Goal: Task Accomplishment & Management: Complete application form

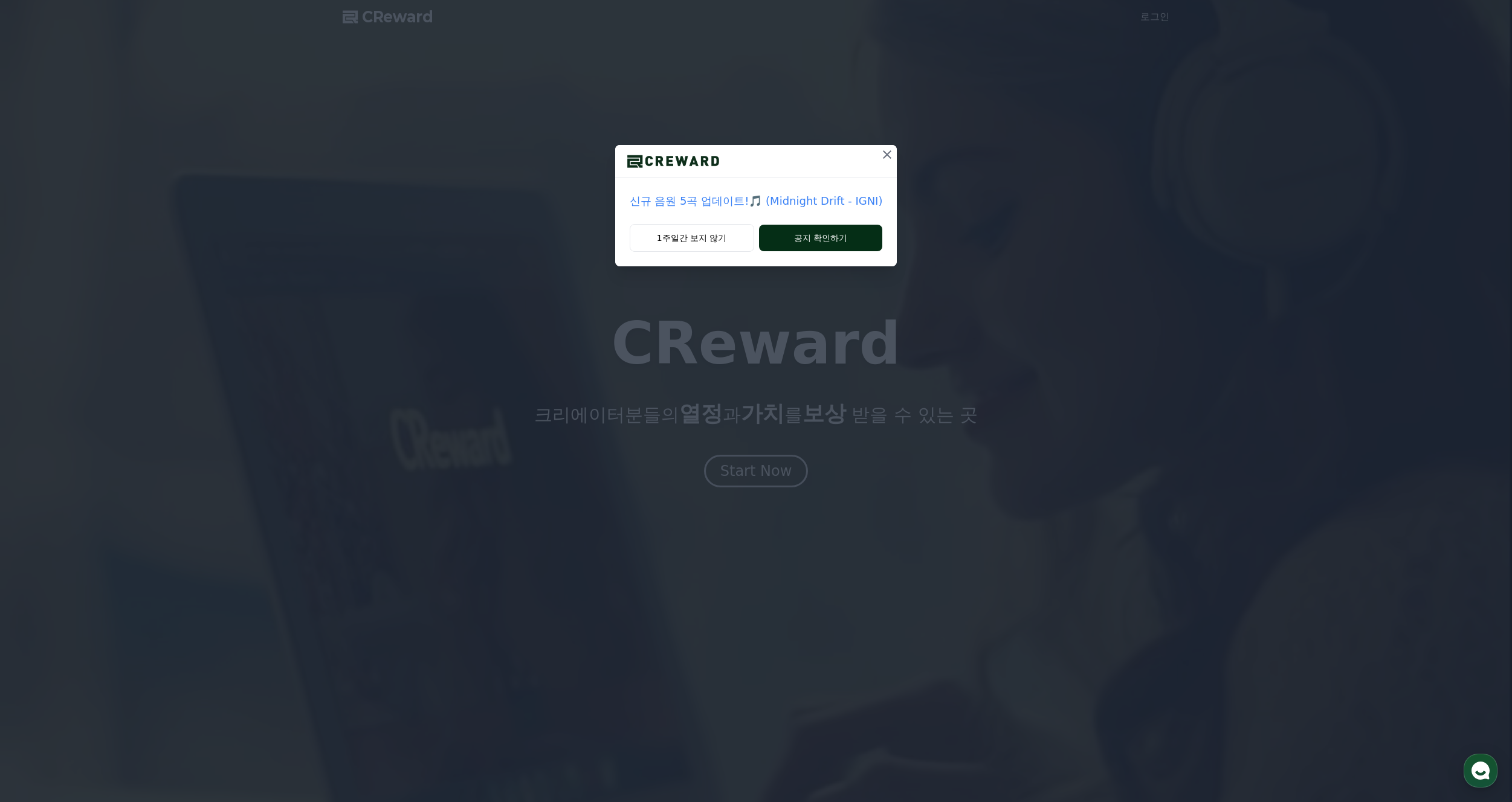
click at [840, 240] on button "공지 확인하기" at bounding box center [821, 238] width 124 height 26
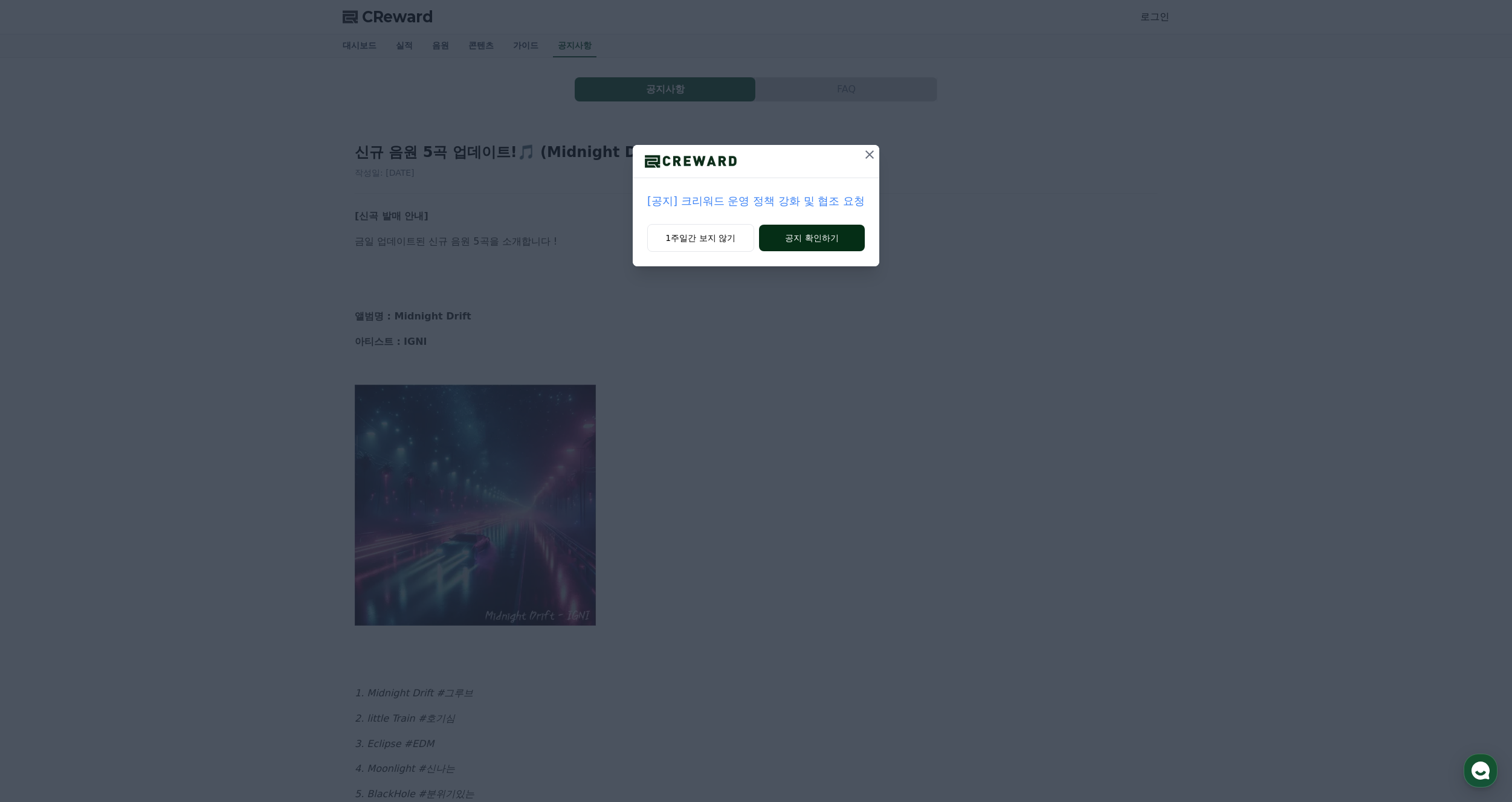
click at [803, 238] on button "공지 확인하기" at bounding box center [812, 238] width 106 height 26
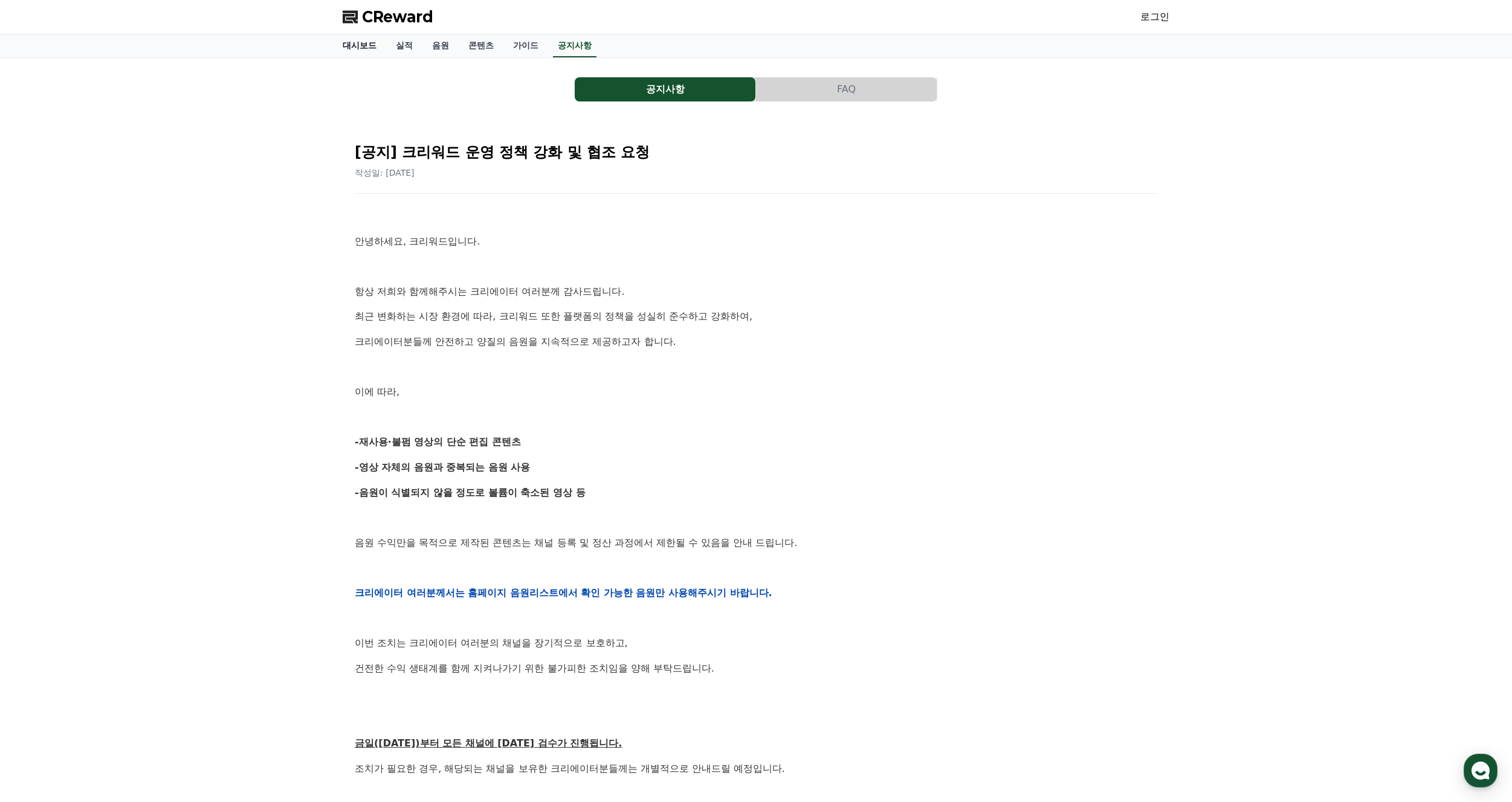
click at [373, 41] on link "대시보드" at bounding box center [360, 45] width 53 height 23
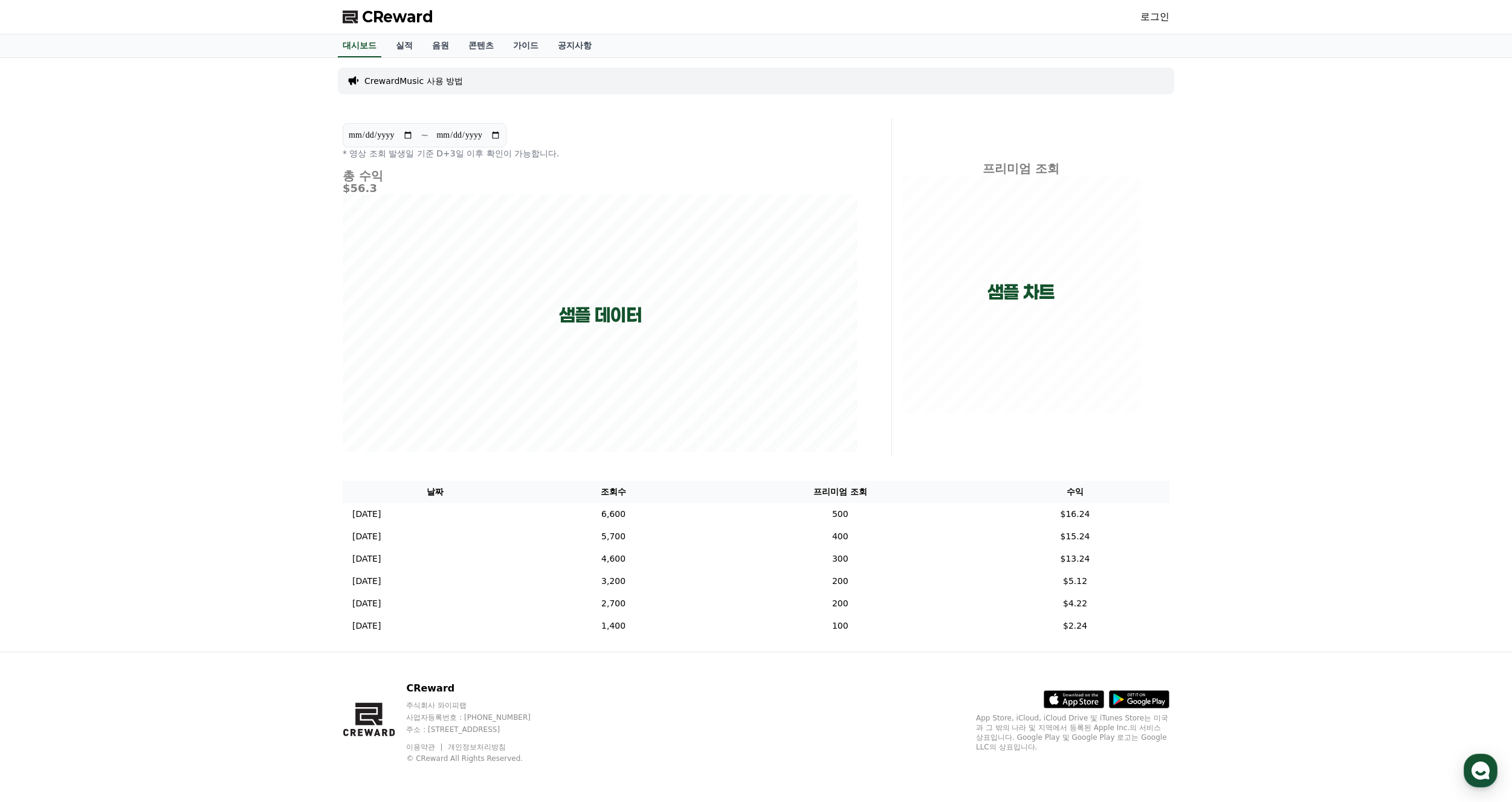
click at [398, 21] on span "CReward" at bounding box center [398, 17] width 71 height 20
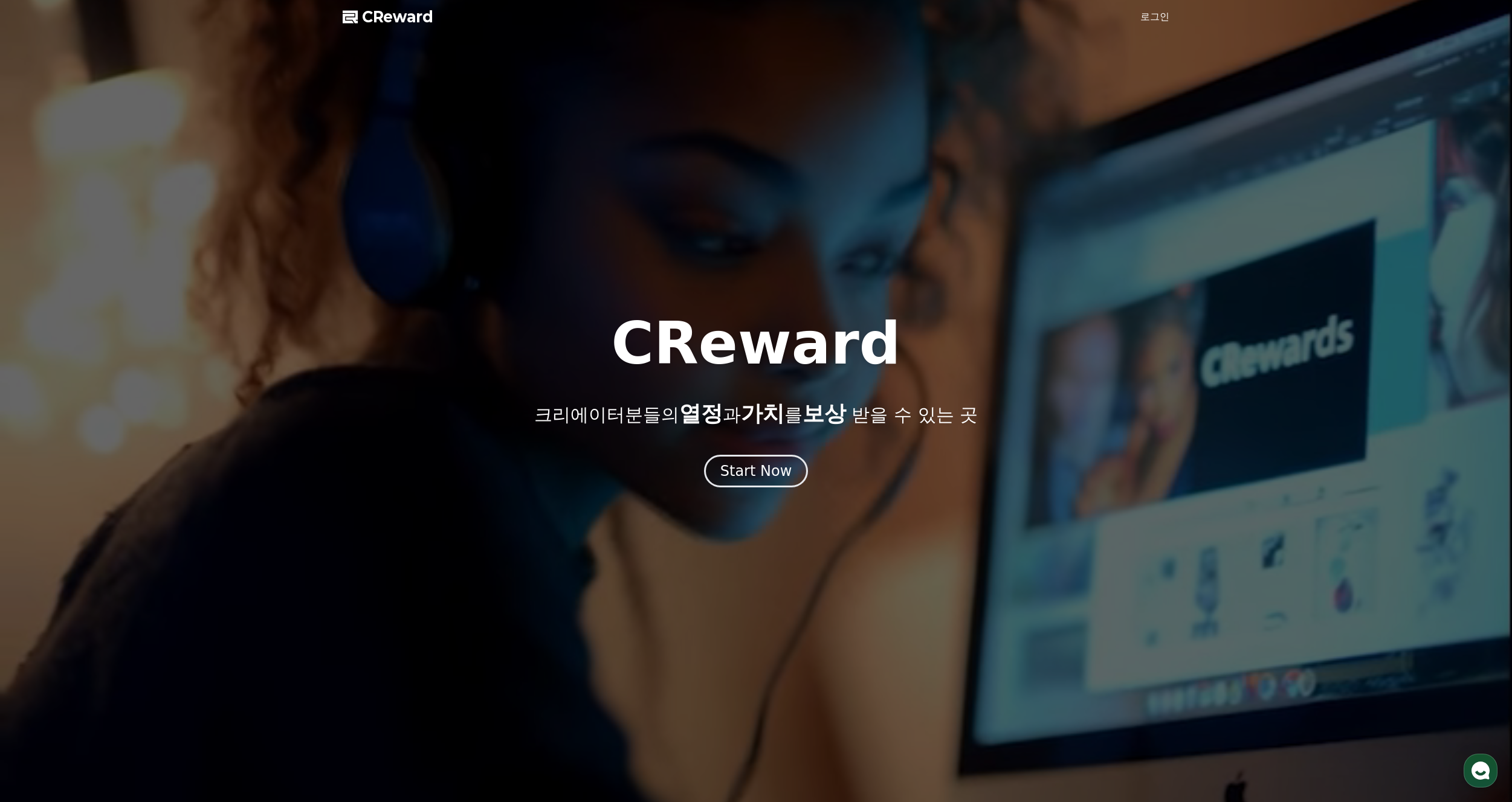
click at [1154, 15] on link "로그인" at bounding box center [1155, 17] width 29 height 15
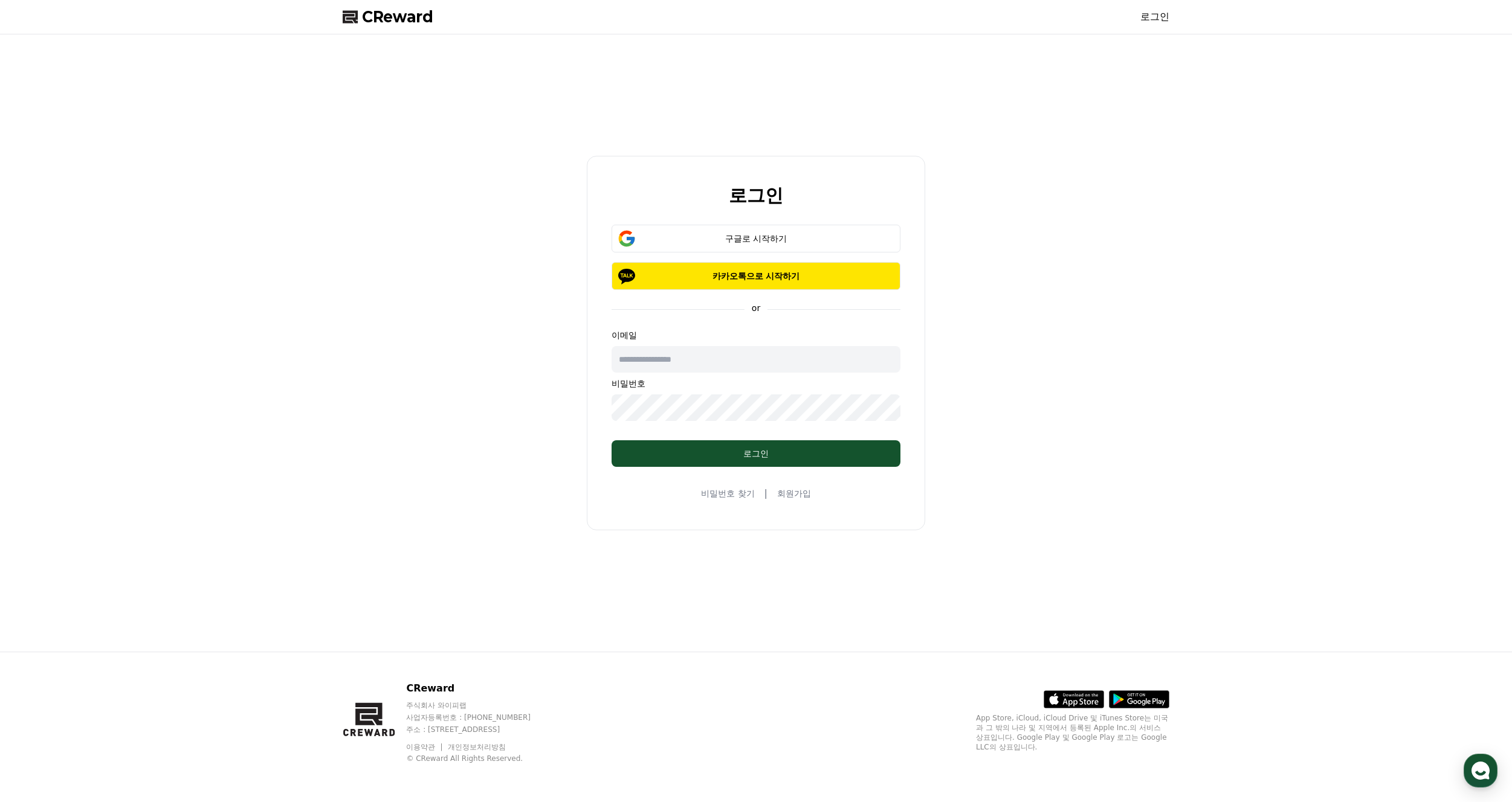
click at [687, 357] on input "text" at bounding box center [756, 359] width 289 height 26
type input "**********"
click at [806, 238] on div "구글로 시작하기" at bounding box center [756, 238] width 254 height 12
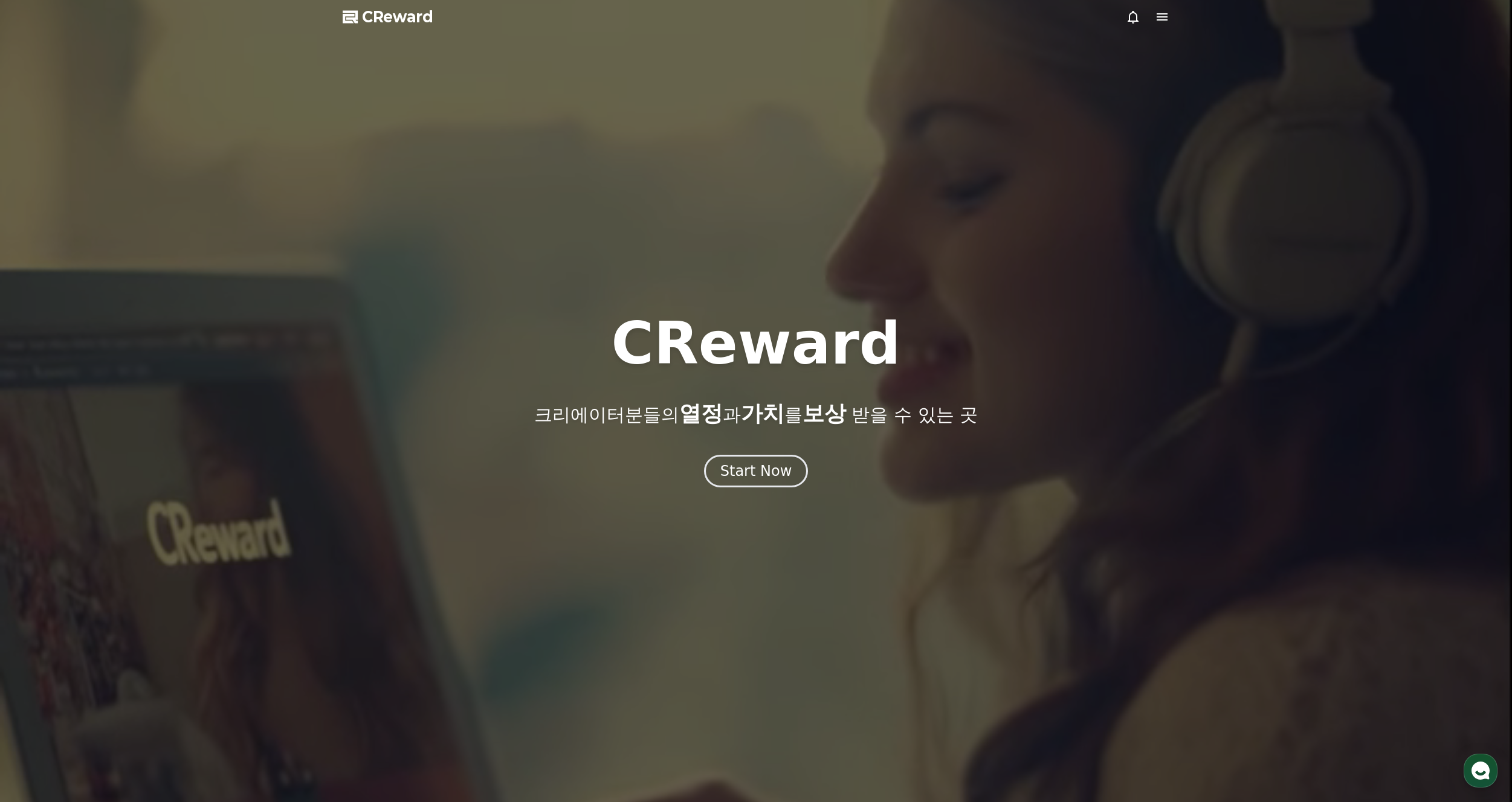
click at [552, 168] on div at bounding box center [756, 401] width 1512 height 802
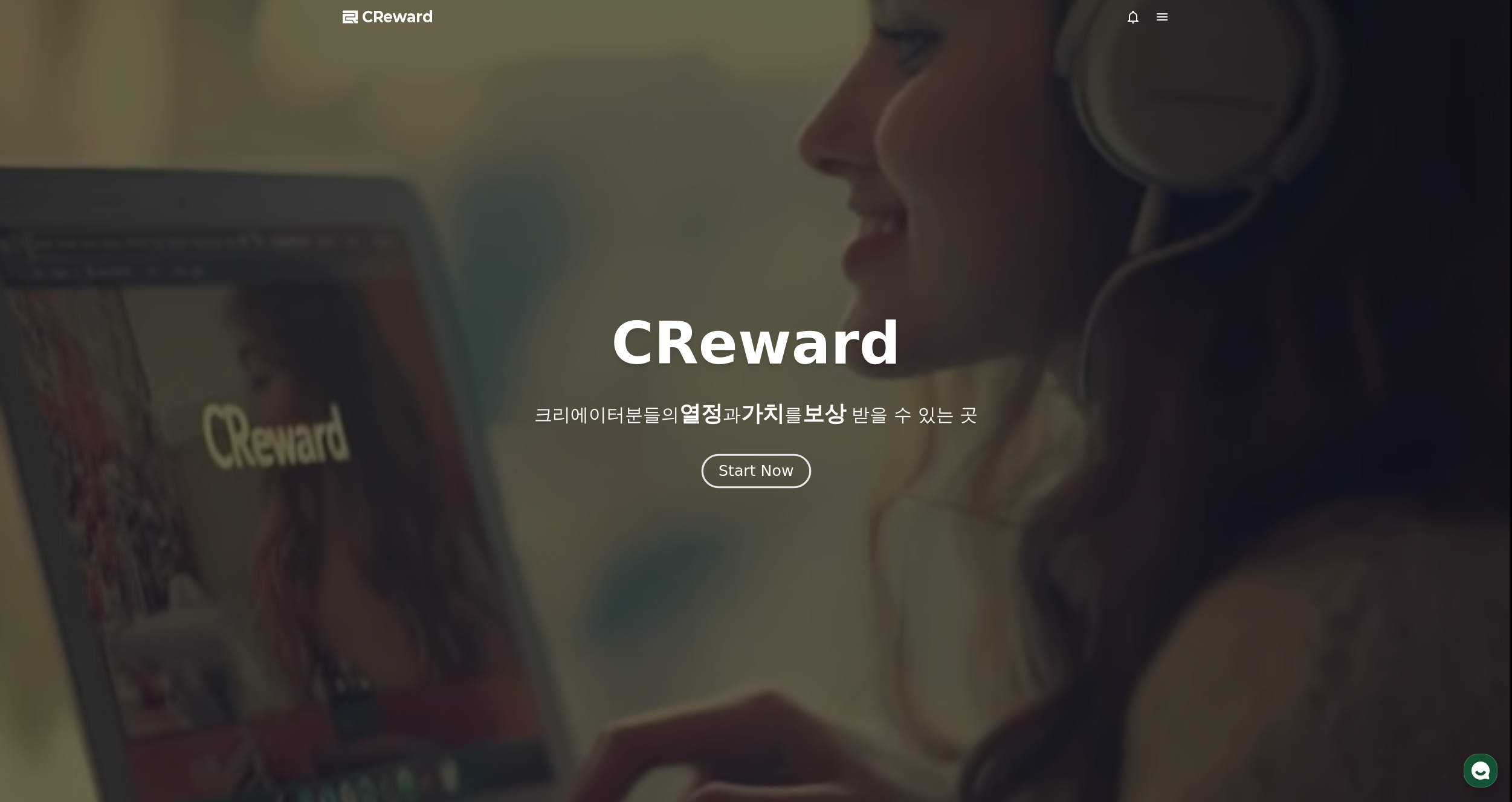
click at [784, 478] on div "Start Now" at bounding box center [756, 471] width 75 height 20
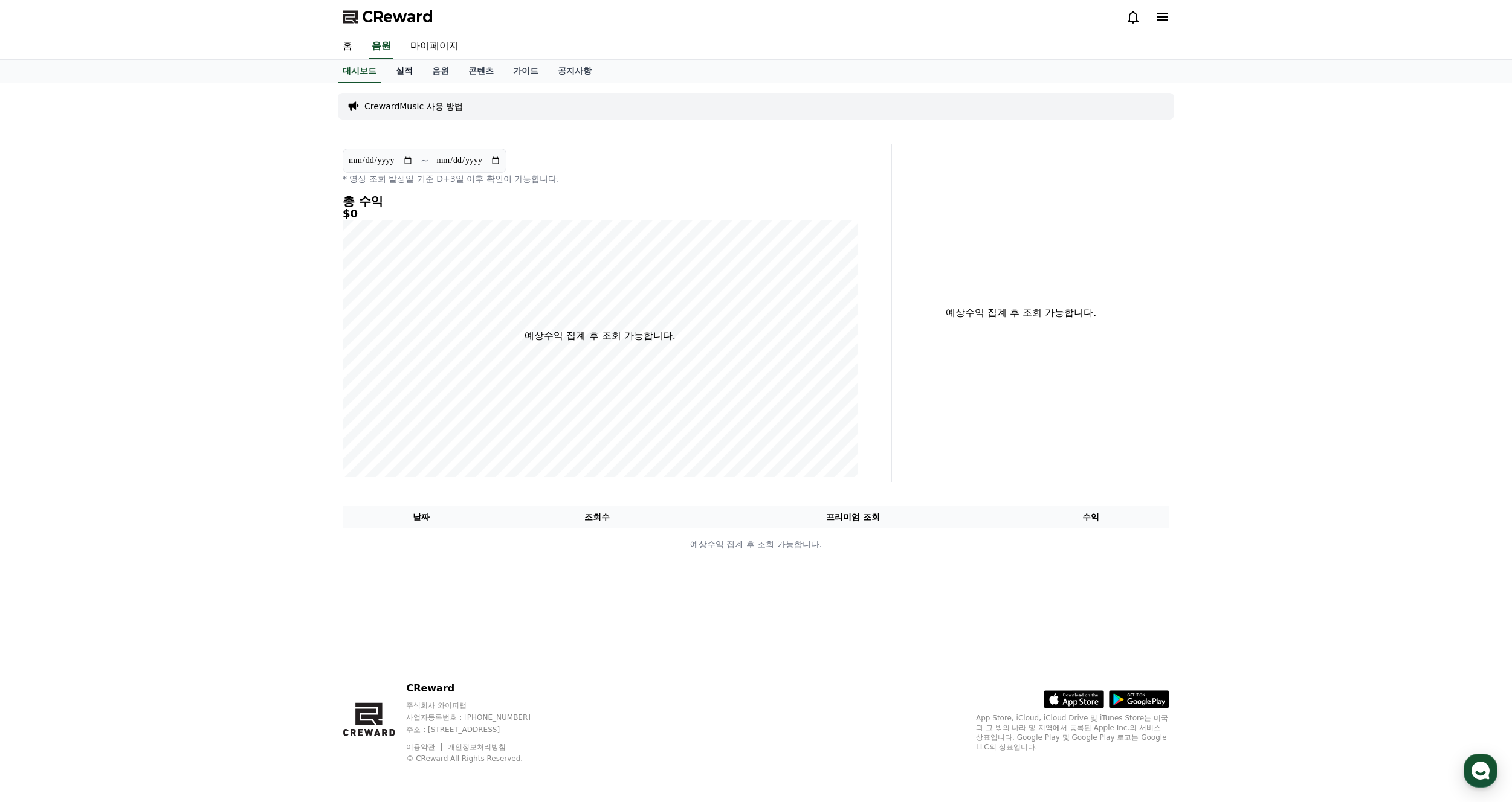
click at [411, 73] on link "실적" at bounding box center [404, 71] width 36 height 23
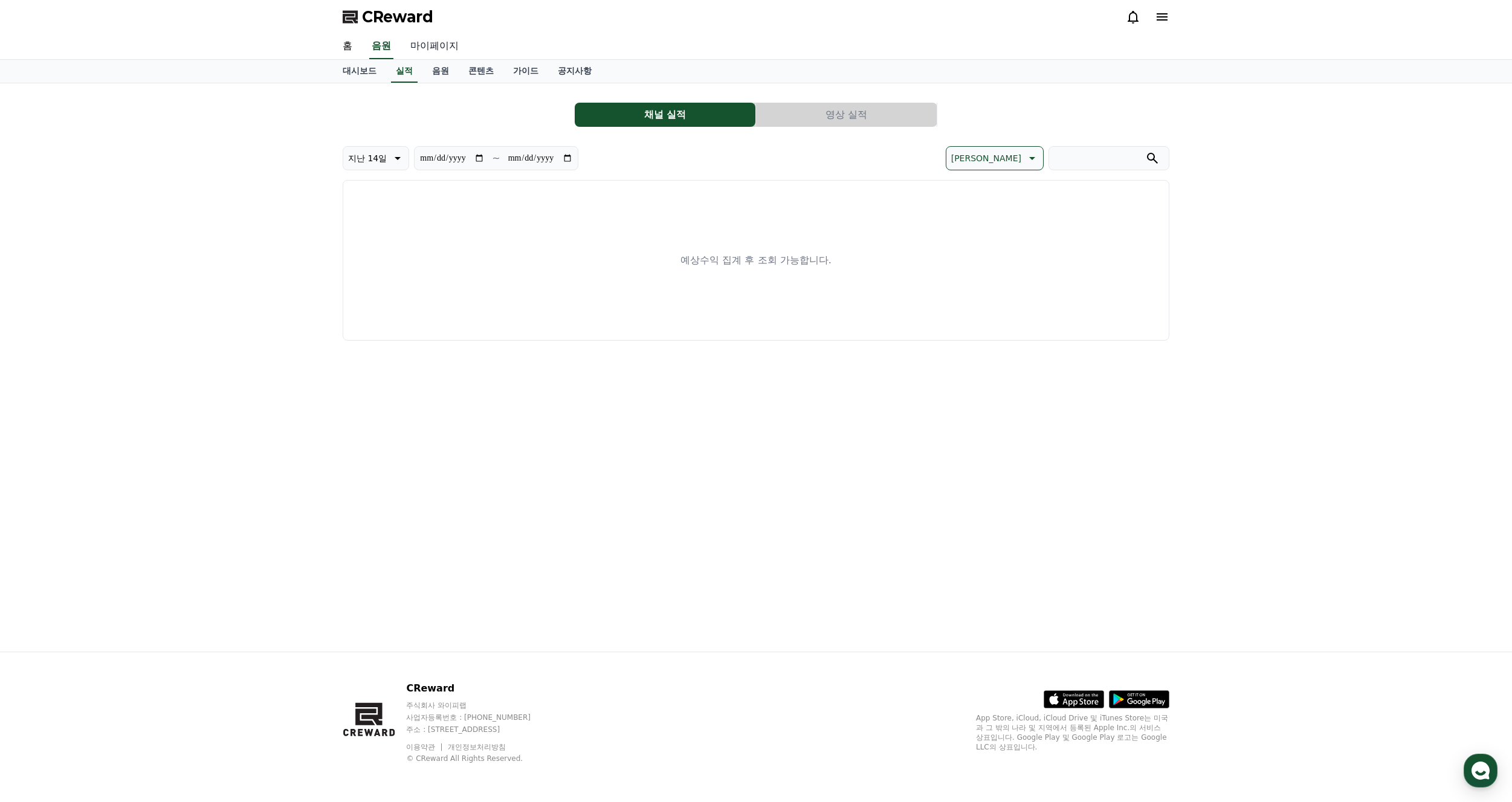
click at [441, 47] on link "마이페이지" at bounding box center [434, 46] width 68 height 26
select select "**********"
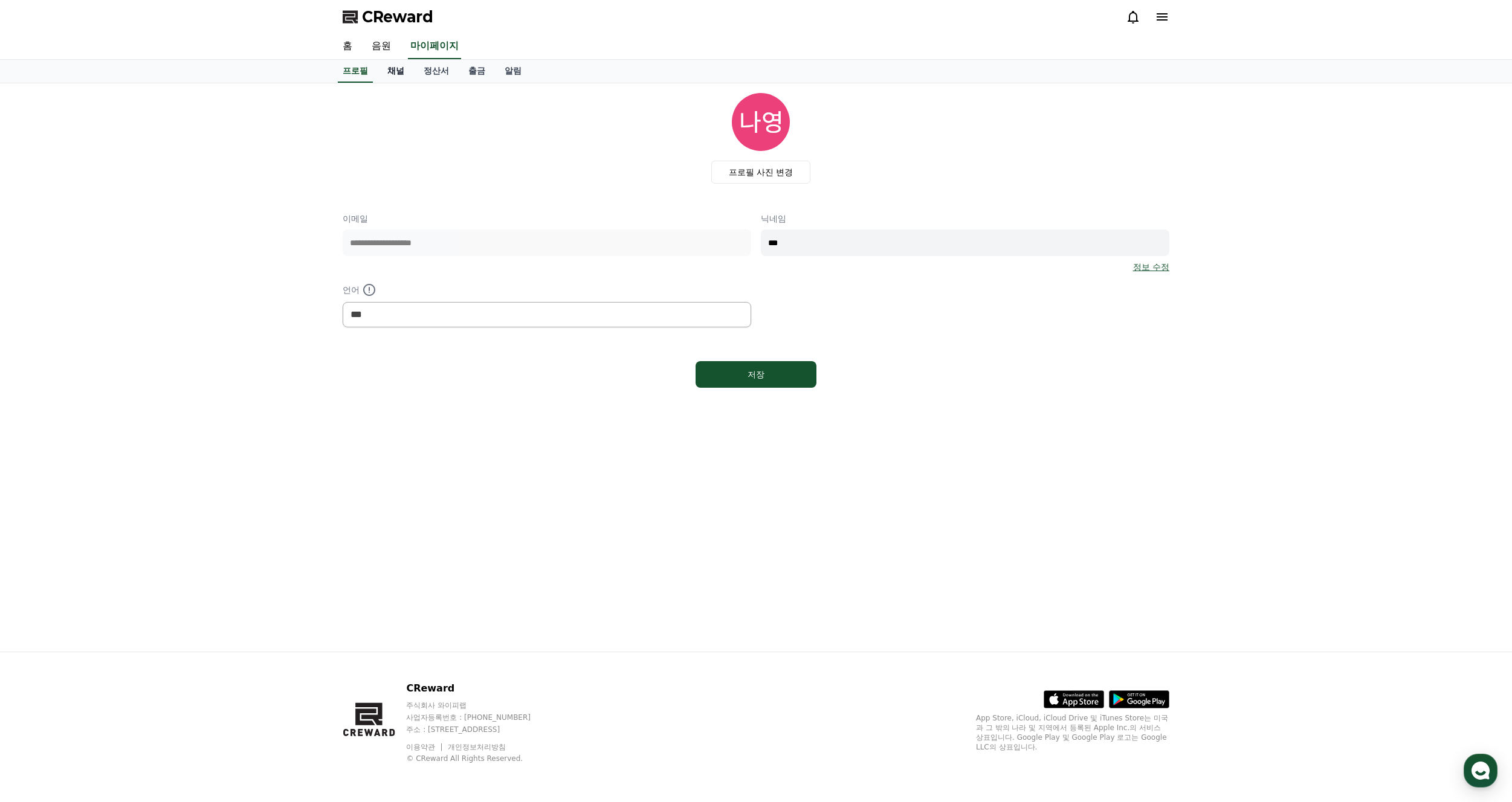
click at [396, 72] on link "채널" at bounding box center [396, 71] width 36 height 23
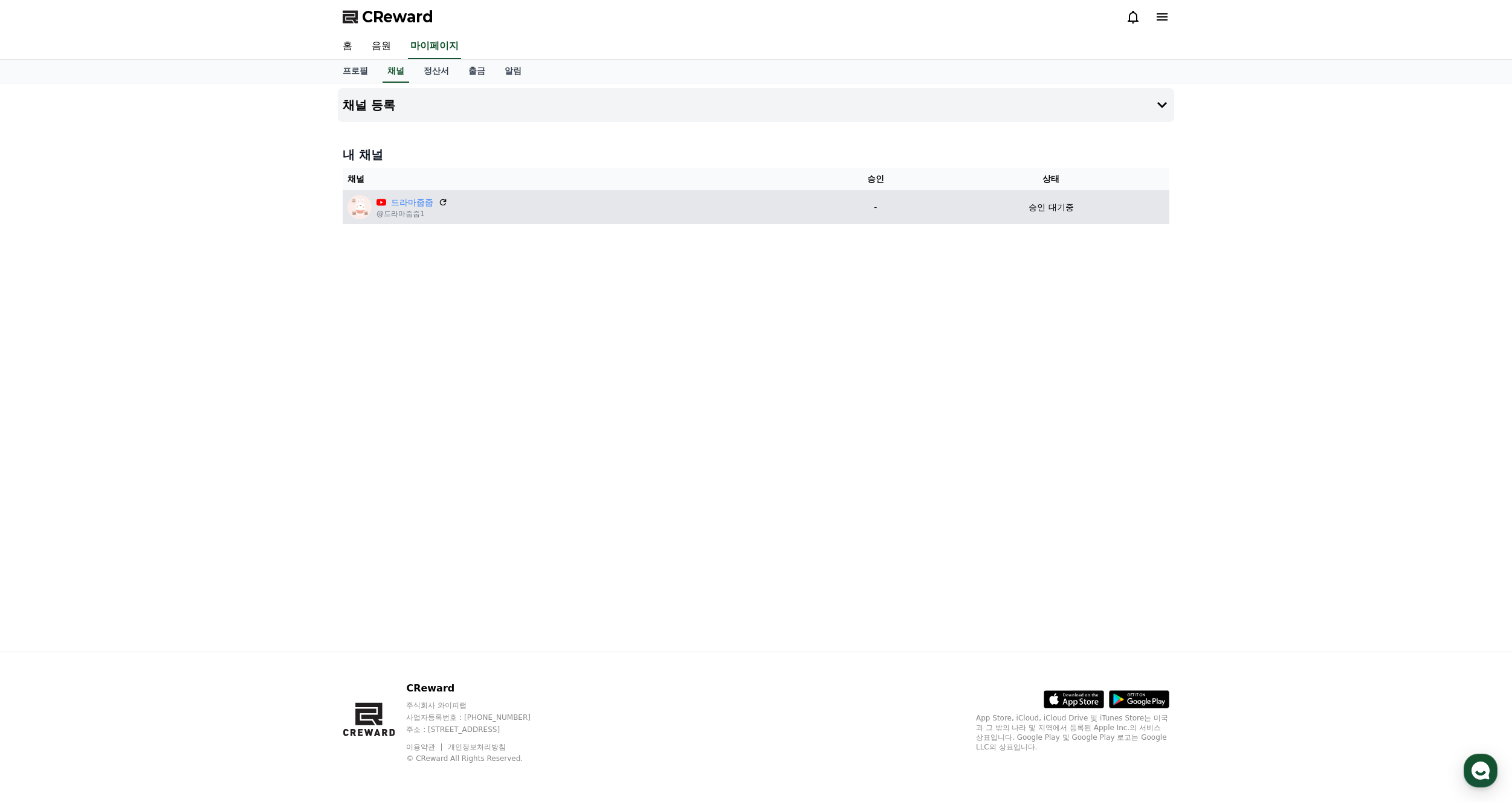
click at [1049, 207] on p "승인 대기중" at bounding box center [1050, 207] width 44 height 12
click at [441, 203] on icon at bounding box center [443, 203] width 7 height 7
drag, startPoint x: 1042, startPoint y: 220, endPoint x: 1103, endPoint y: 217, distance: 61.1
click at [1058, 223] on td "승인 대기중" at bounding box center [1051, 207] width 236 height 34
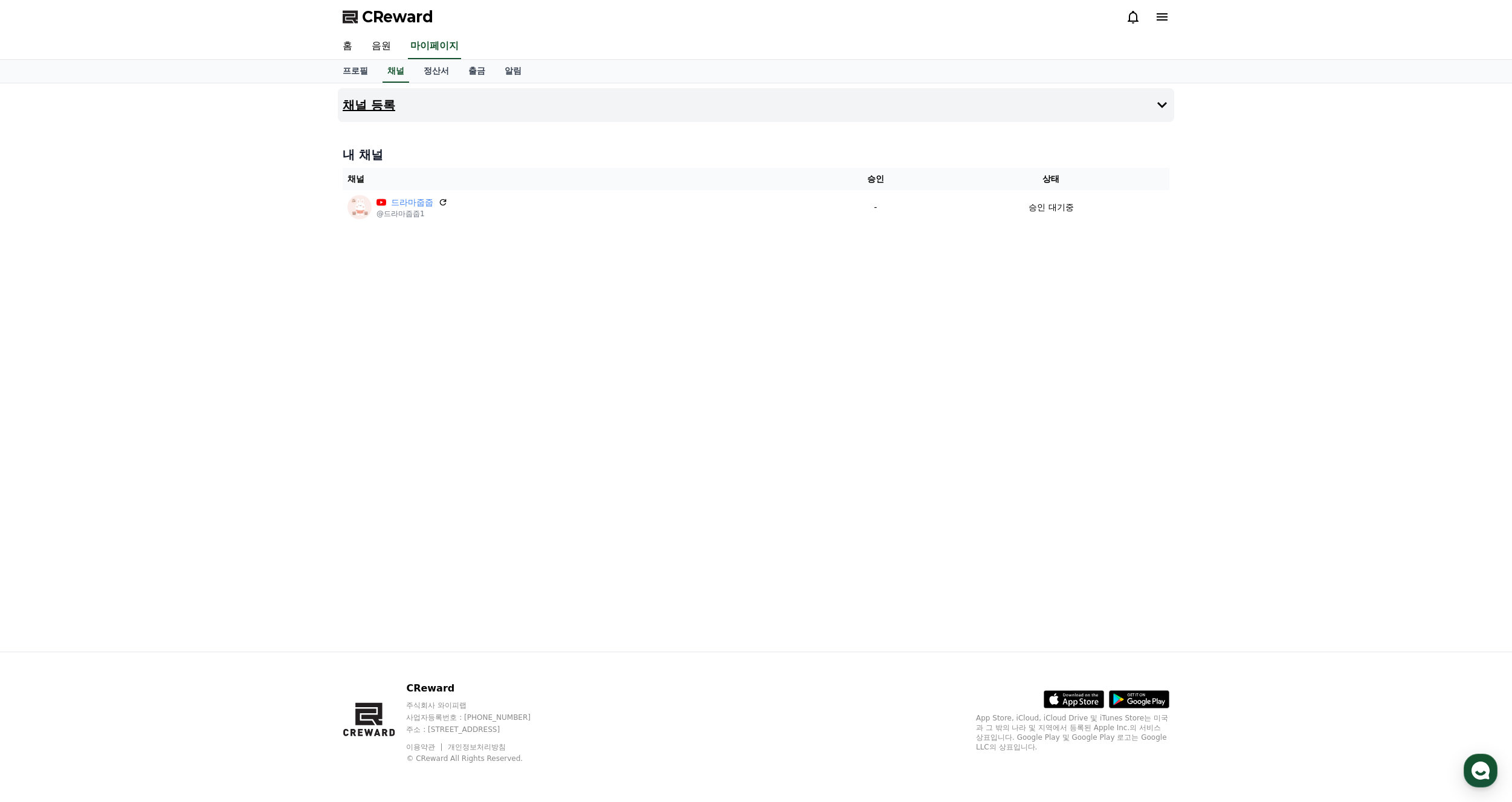
click at [1167, 97] on button "채널 등록" at bounding box center [756, 105] width 837 height 34
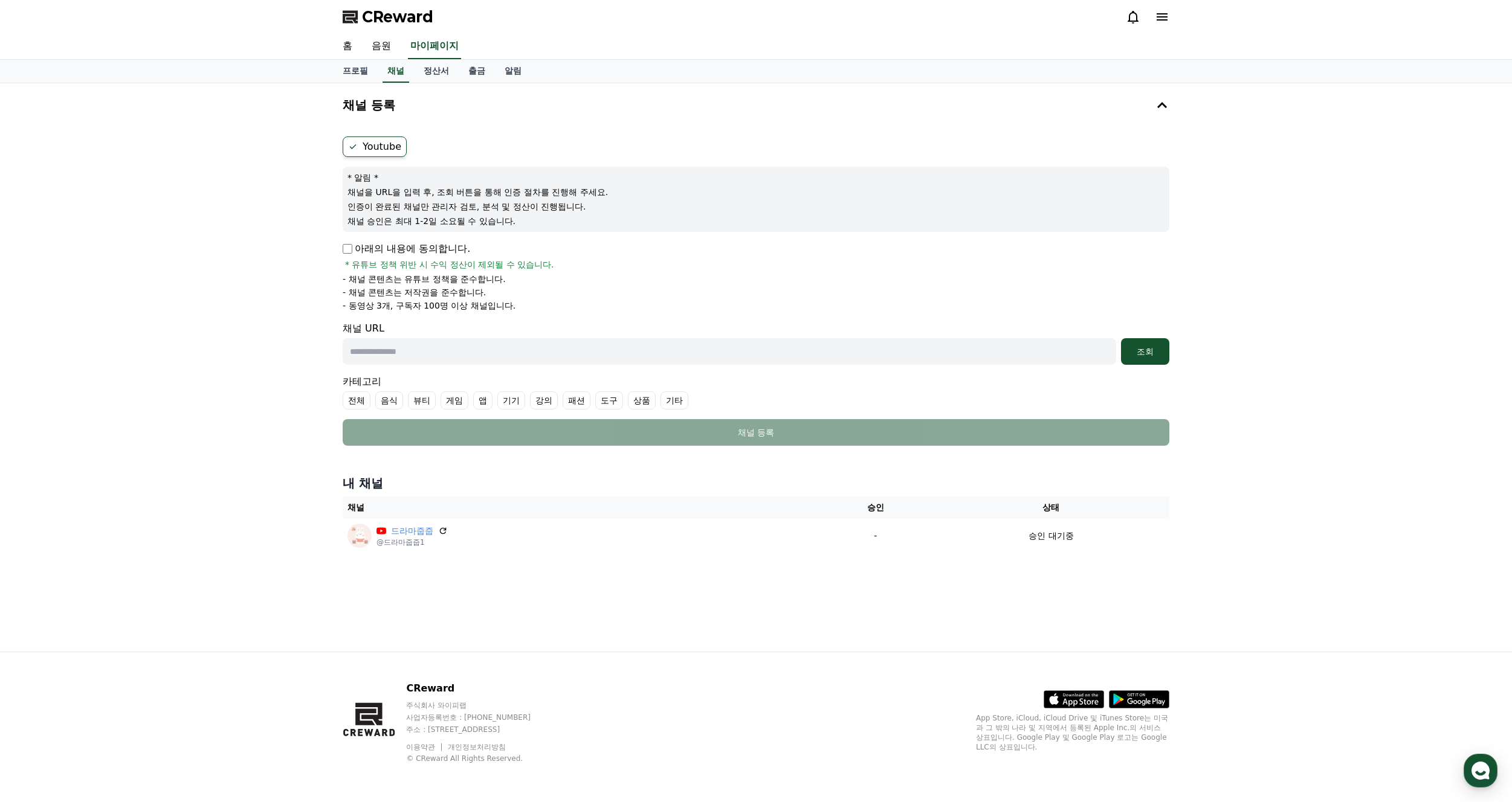
drag, startPoint x: 384, startPoint y: 291, endPoint x: 593, endPoint y: 321, distance: 211.1
click at [560, 321] on form "Youtube * 알림 * 채널을 URL을 입력 후, 조회 버튼을 통해 인증 절차를 진행해 주세요. 인증이 완료된 채널만 관리자 검토, 분석 …" at bounding box center [756, 291] width 827 height 309
click at [626, 321] on form "Youtube * 알림 * 채널을 URL을 입력 후, 조회 버튼을 통해 인증 절차를 진행해 주세요. 인증이 완료된 채널만 관리자 검토, 분석 …" at bounding box center [756, 291] width 827 height 309
drag, startPoint x: 397, startPoint y: 297, endPoint x: 637, endPoint y: 316, distance: 240.8
click at [637, 316] on form "Youtube * 알림 * 채널을 URL을 입력 후, 조회 버튼을 통해 인증 절차를 진행해 주세요. 인증이 완료된 채널만 관리자 검토, 분석 …" at bounding box center [756, 291] width 827 height 309
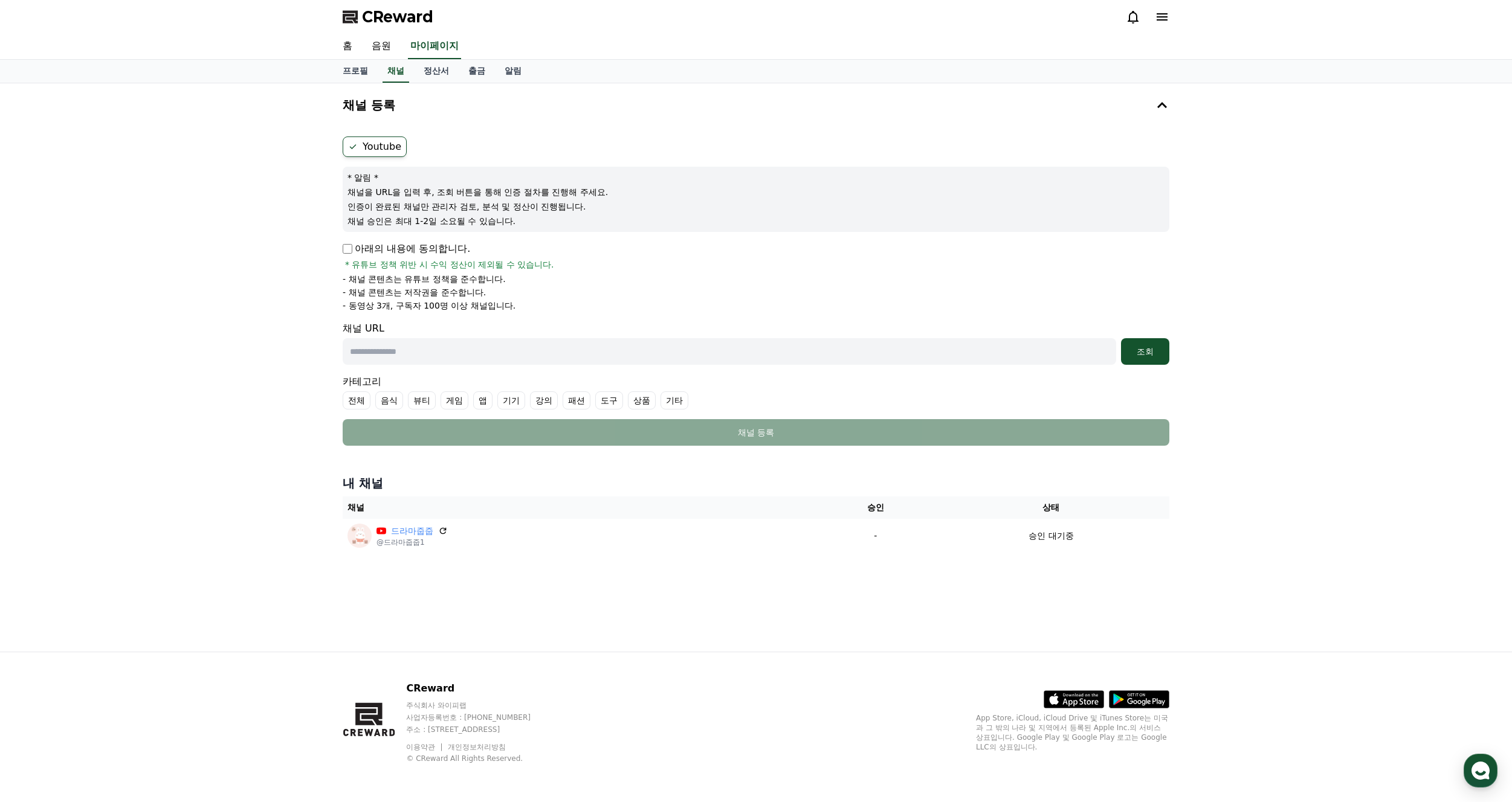
click at [710, 317] on form "Youtube * 알림 * 채널을 URL을 입력 후, 조회 버튼을 통해 인증 절차를 진행해 주세요. 인증이 완료된 채널만 관리자 검토, 분석 …" at bounding box center [756, 291] width 827 height 309
click at [384, 44] on link "음원" at bounding box center [381, 46] width 39 height 26
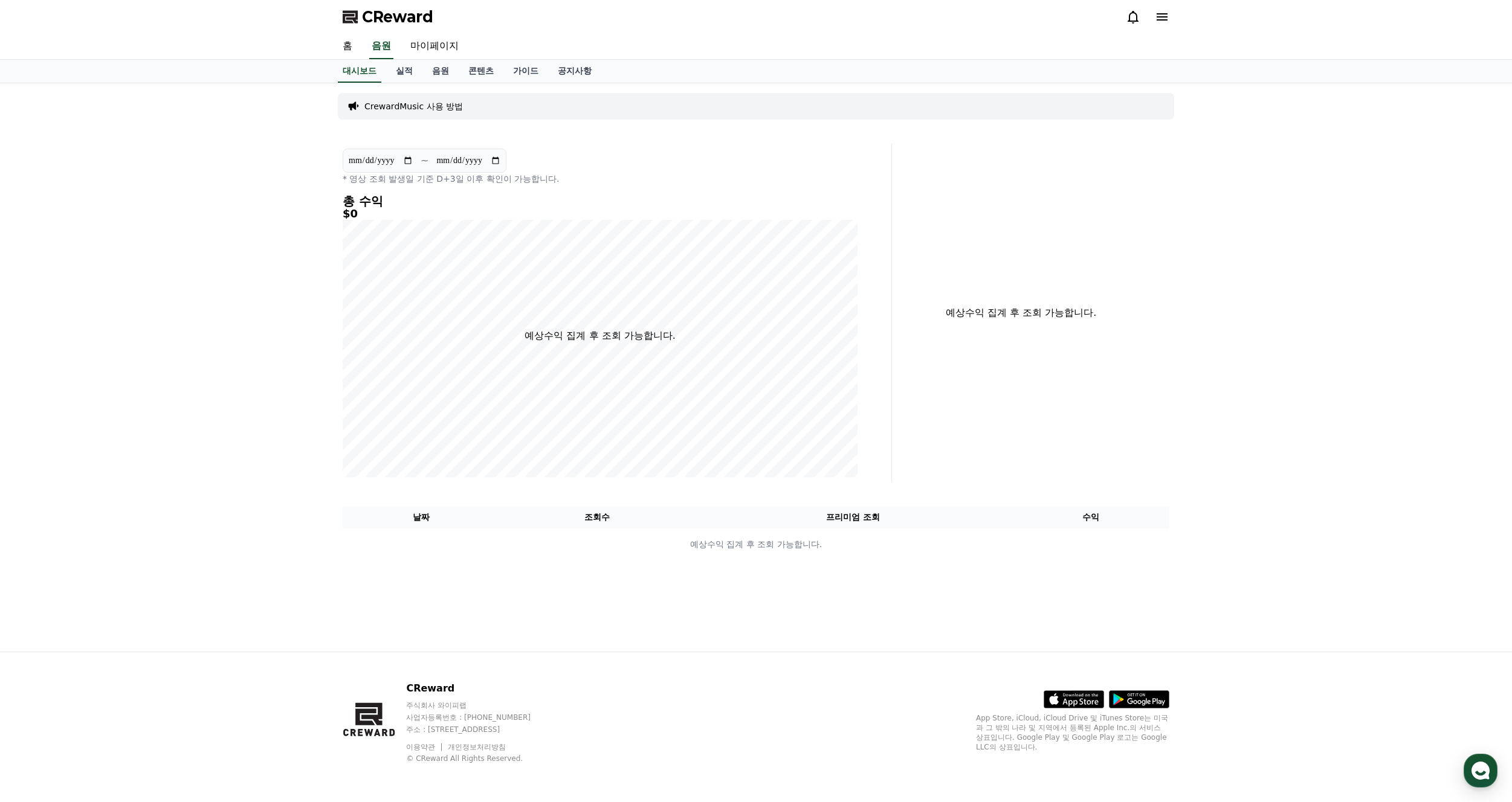
click at [441, 109] on p "CrewardMusic 사용 방법" at bounding box center [414, 106] width 98 height 12
